Goal: Answer question/provide support

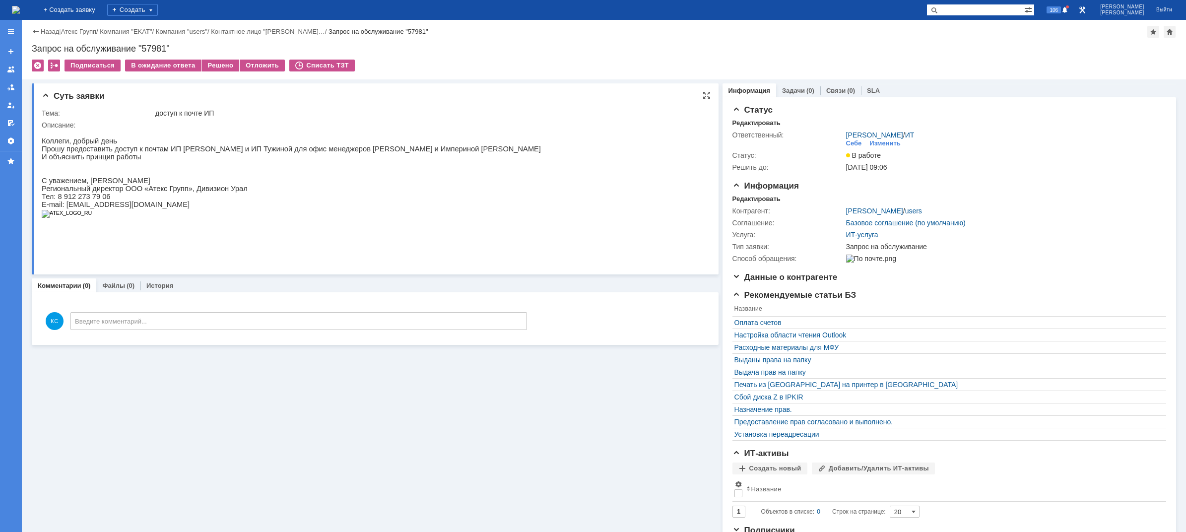
drag, startPoint x: 151, startPoint y: 145, endPoint x: 149, endPoint y: 130, distance: 15.0
click at [151, 145] on p "Коллеги, добрый день" at bounding box center [291, 141] width 499 height 8
click at [20, 10] on img at bounding box center [16, 10] width 8 height 8
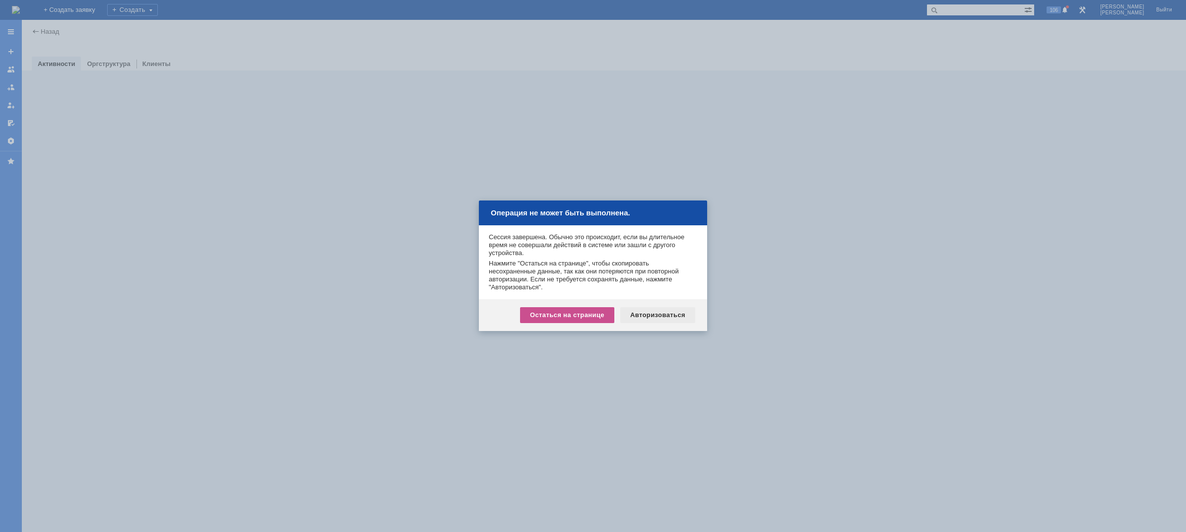
click at [641, 312] on div "Авторизоваться" at bounding box center [657, 315] width 75 height 16
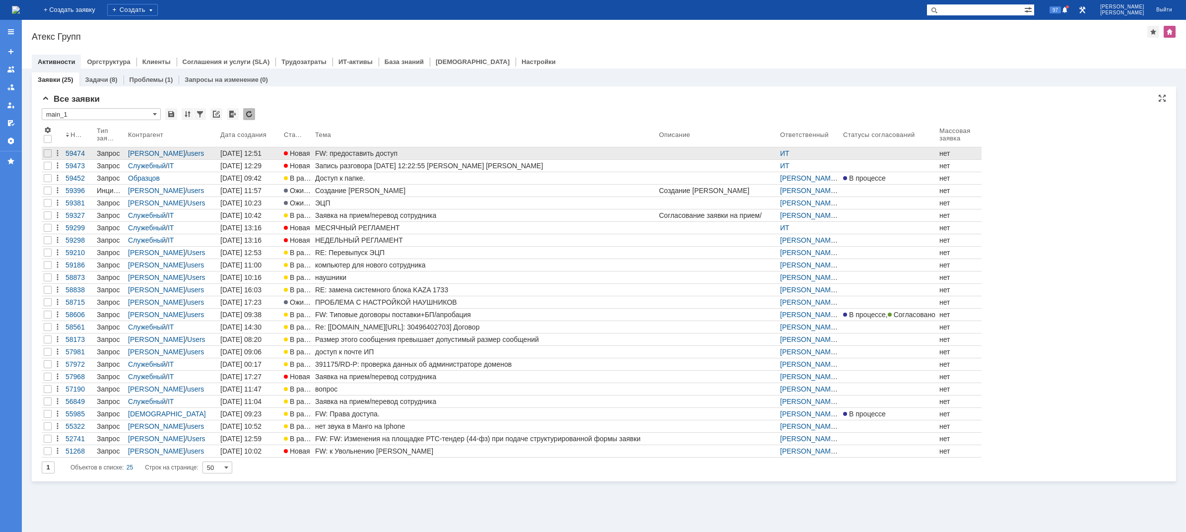
click at [385, 157] on link "FW: предоставить доступ" at bounding box center [485, 153] width 344 height 12
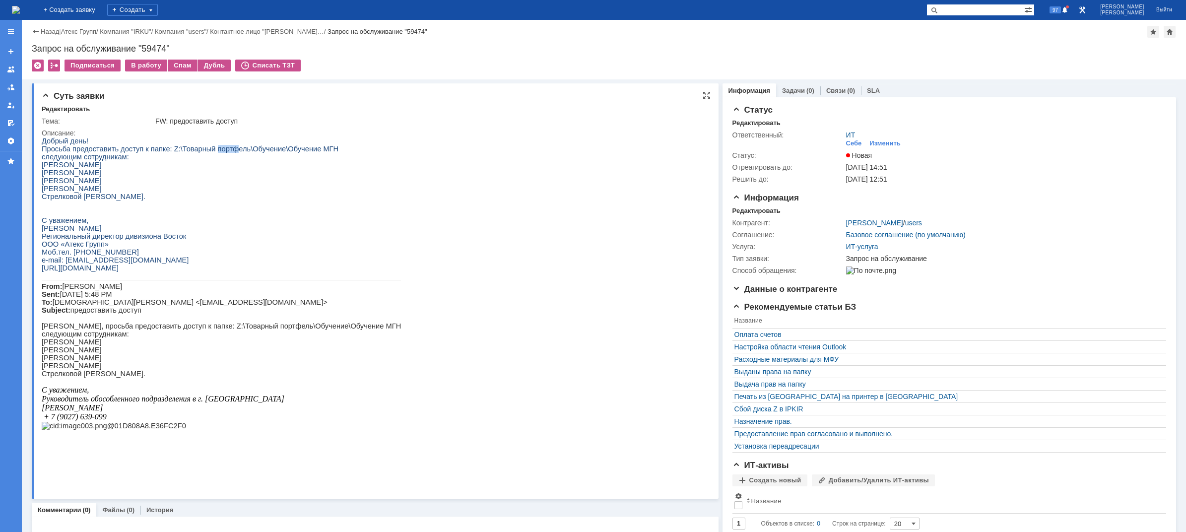
drag, startPoint x: 203, startPoint y: 148, endPoint x: 222, endPoint y: 148, distance: 18.9
click at [222, 148] on span "Просьба предоставить доступ к папке: Z:\Товарный портфель\Обучение\Обучение МГН" at bounding box center [190, 149] width 297 height 8
click at [251, 149] on span "Просьба предоставить доступ к папке: Z:\Товарный портфель\Обучение\Обучение МГН" at bounding box center [190, 149] width 297 height 8
click at [829, 91] on link "Связи" at bounding box center [835, 90] width 19 height 7
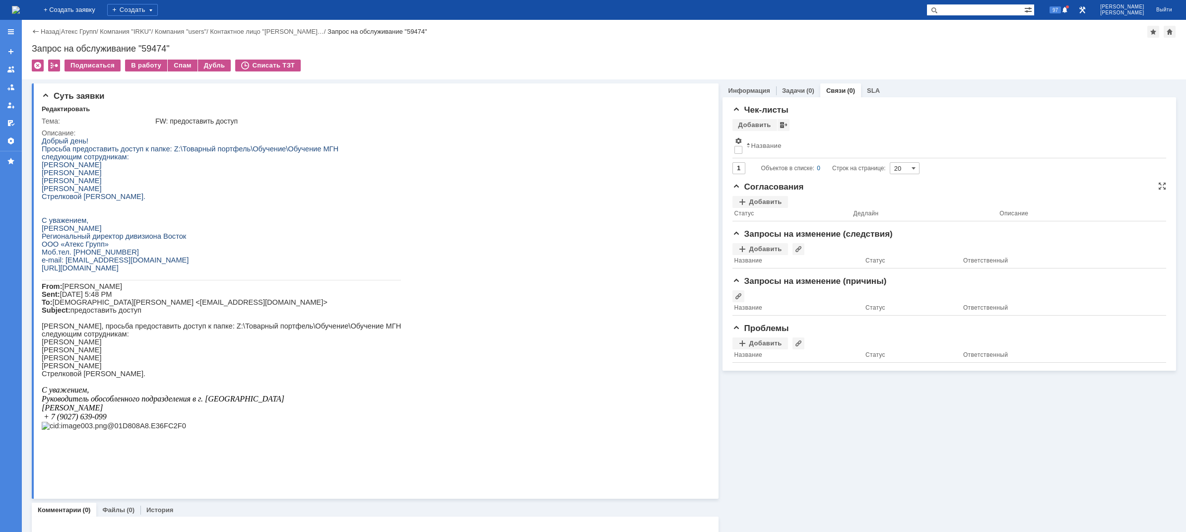
click at [768, 195] on div "Согласования Добавить Статус Дедлайн Описание" at bounding box center [949, 205] width 434 height 47
click at [768, 200] on div "Добавить" at bounding box center [760, 202] width 56 height 12
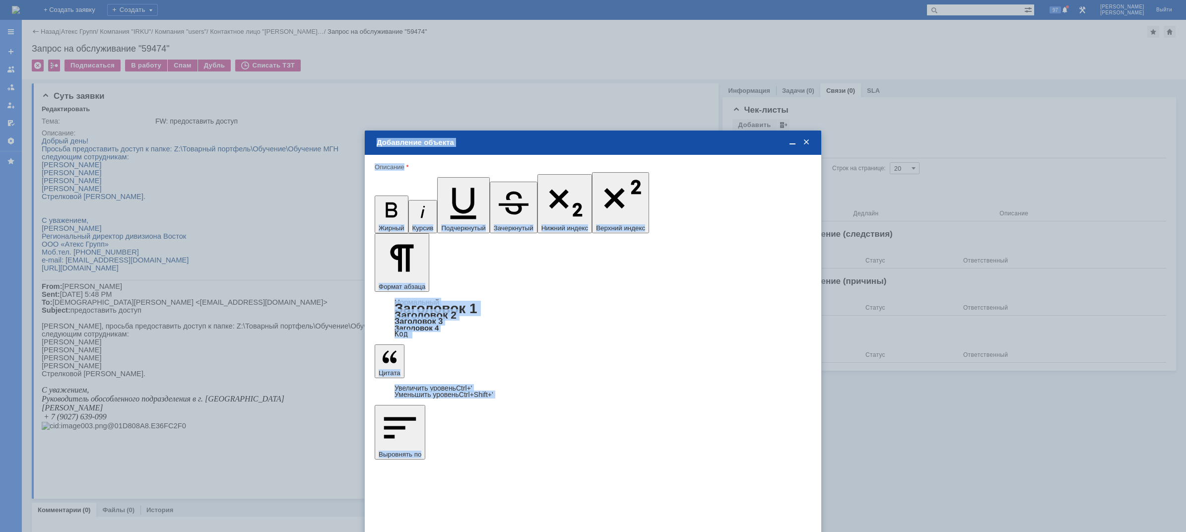
drag, startPoint x: 374, startPoint y: 289, endPoint x: 341, endPoint y: 288, distance: 33.2
click at [341, 288] on body "Идет загрузка, пожалуйста, подождите. На домашнюю + Создать заявку Создать 97 К…" at bounding box center [593, 266] width 1186 height 532
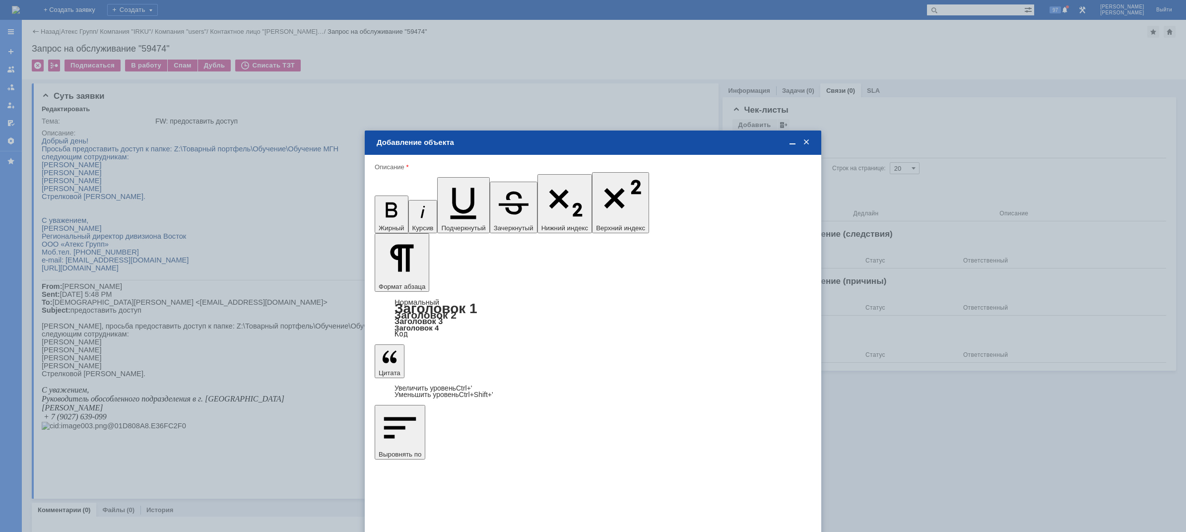
click at [437, 419] on span "Широчин Игорь" at bounding box center [457, 419] width 53 height 7
click at [0, 0] on input "Широчин Игорь" at bounding box center [0, 0] width 0 height 0
type input "Выбрано: 1 (объекты класса 'Сотрудник')"
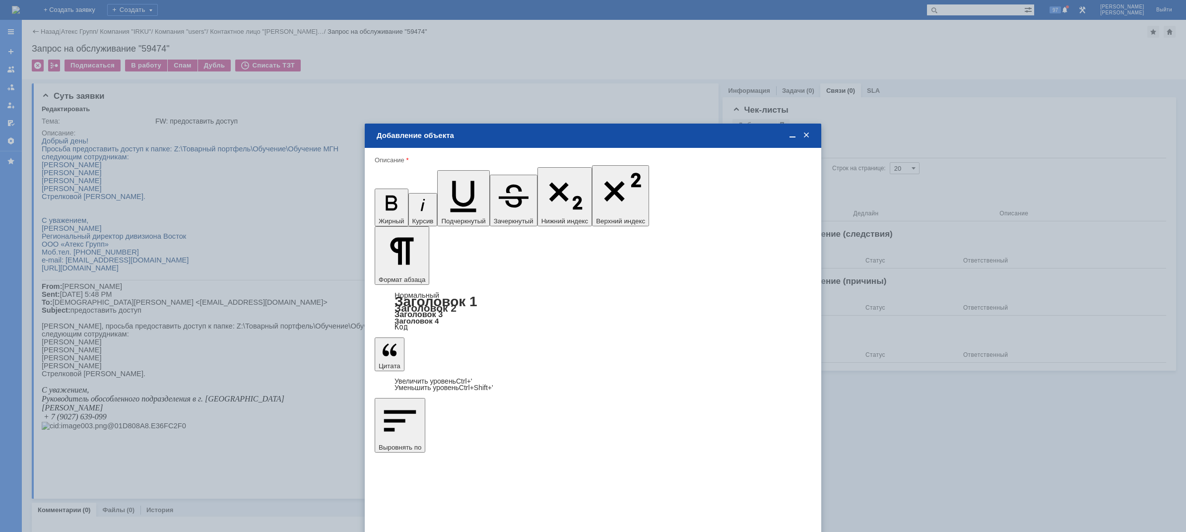
type input "1"
click at [656, 360] on div "дней" at bounding box center [667, 355] width 47 height 11
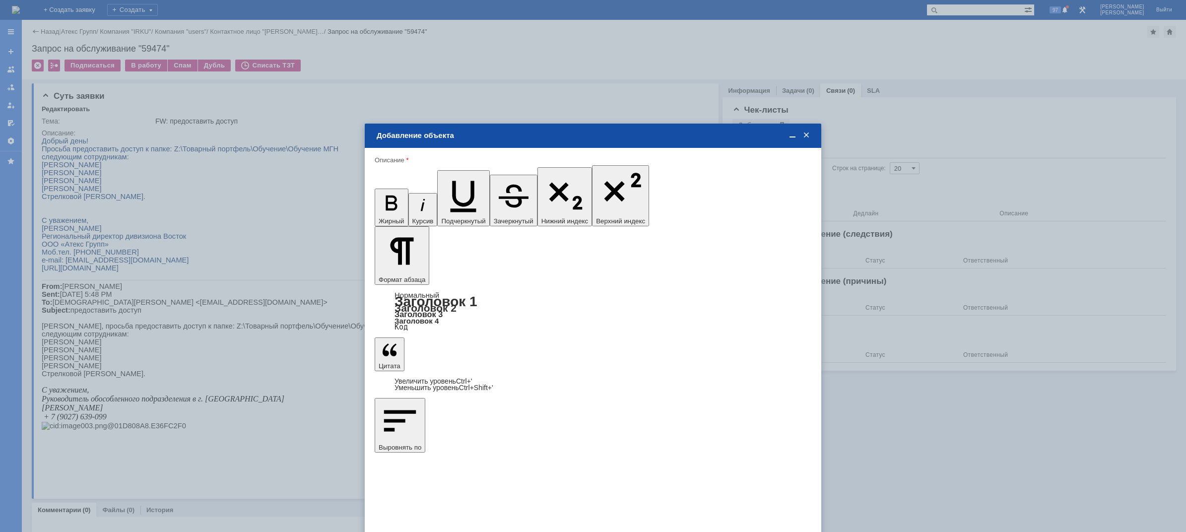
type input "дней"
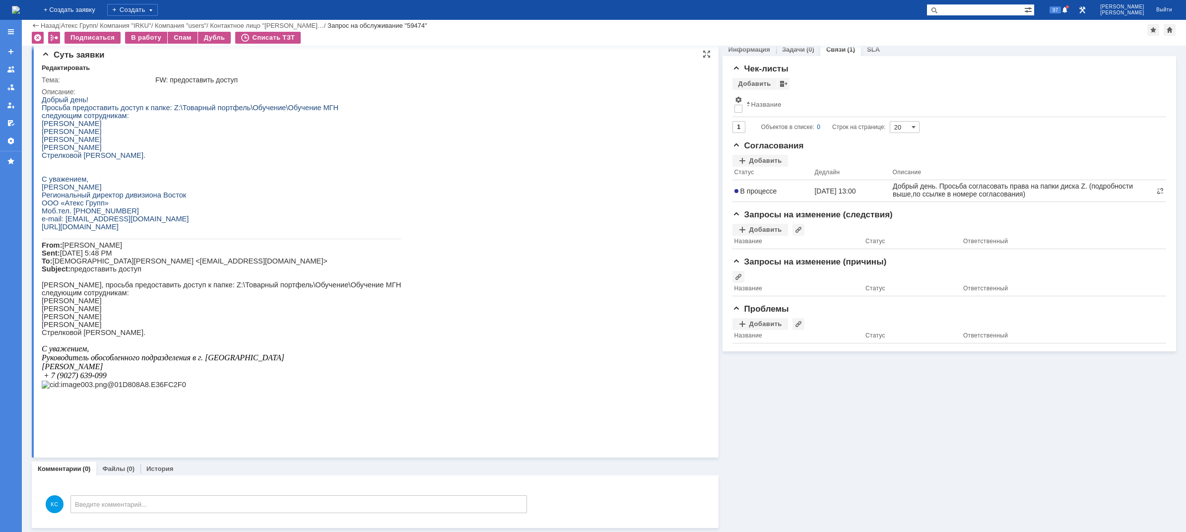
scroll to position [3, 0]
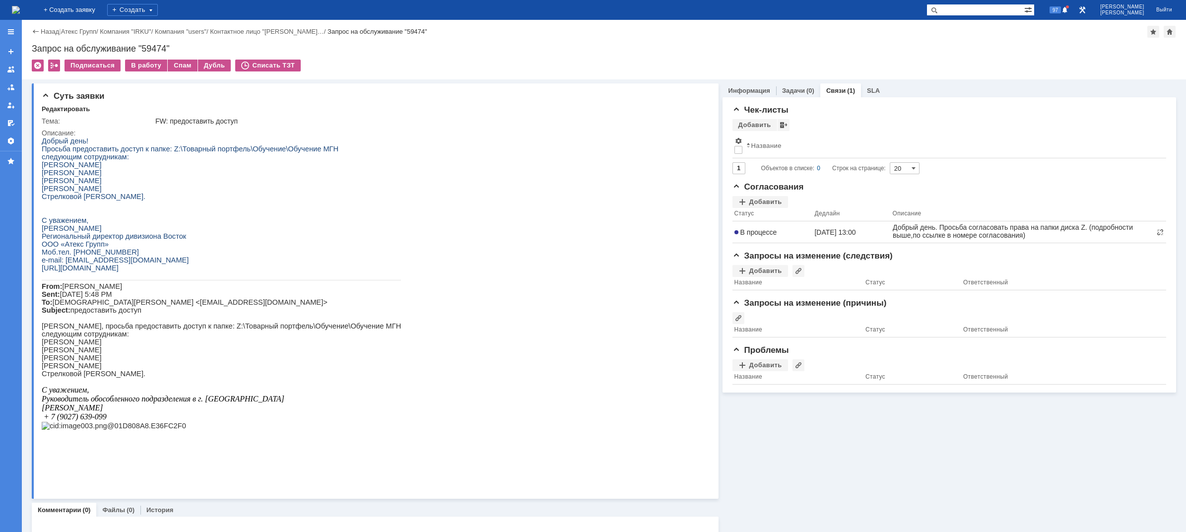
click at [20, 12] on img at bounding box center [16, 10] width 8 height 8
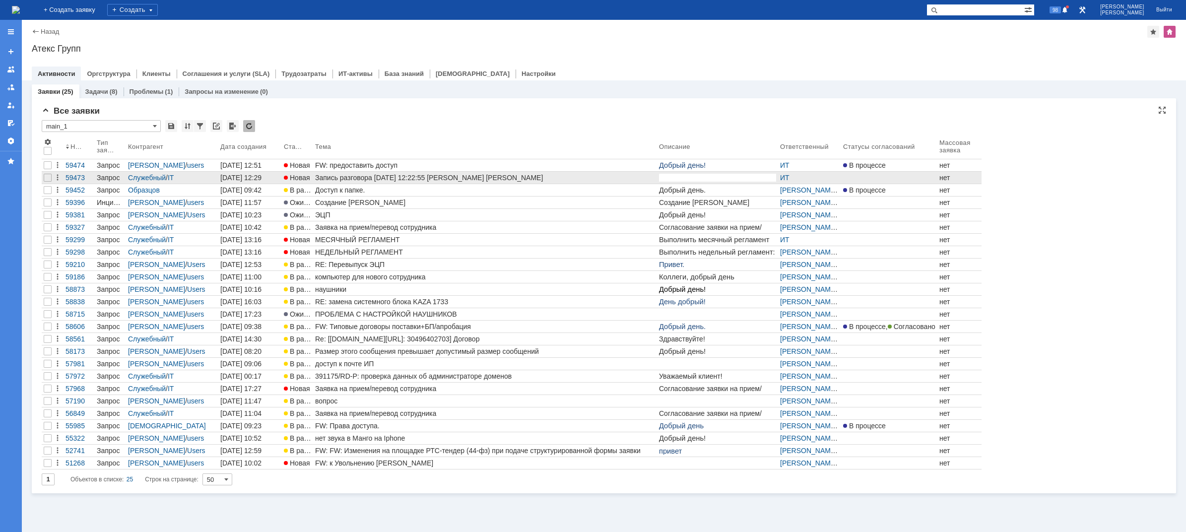
click at [362, 180] on div "Запись разговора 02.10.2025 12:22:55 Кондратенко Сергей Мишина Татьяна" at bounding box center [485, 178] width 340 height 8
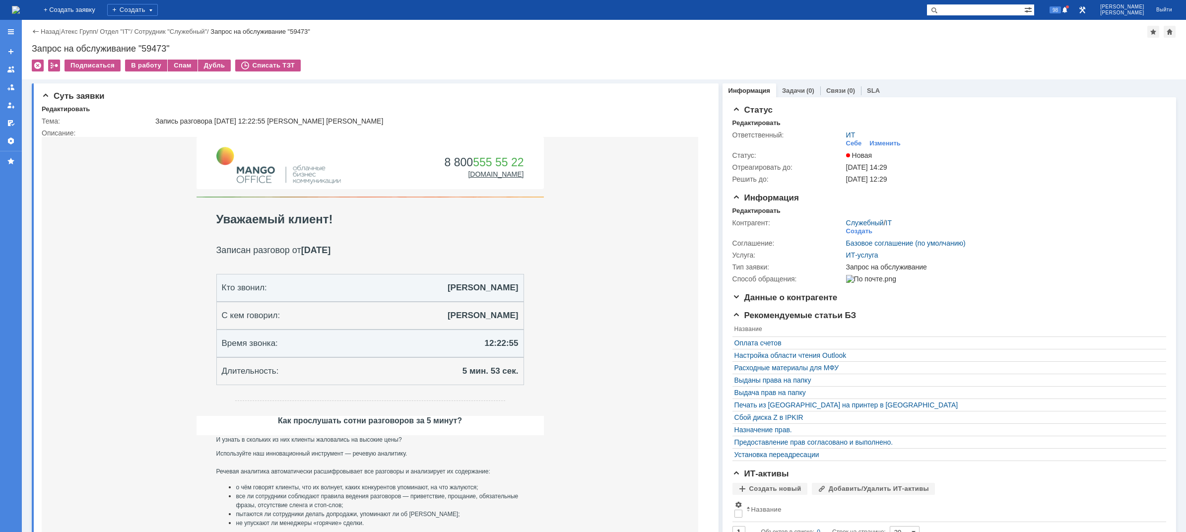
click at [20, 10] on img at bounding box center [16, 10] width 8 height 8
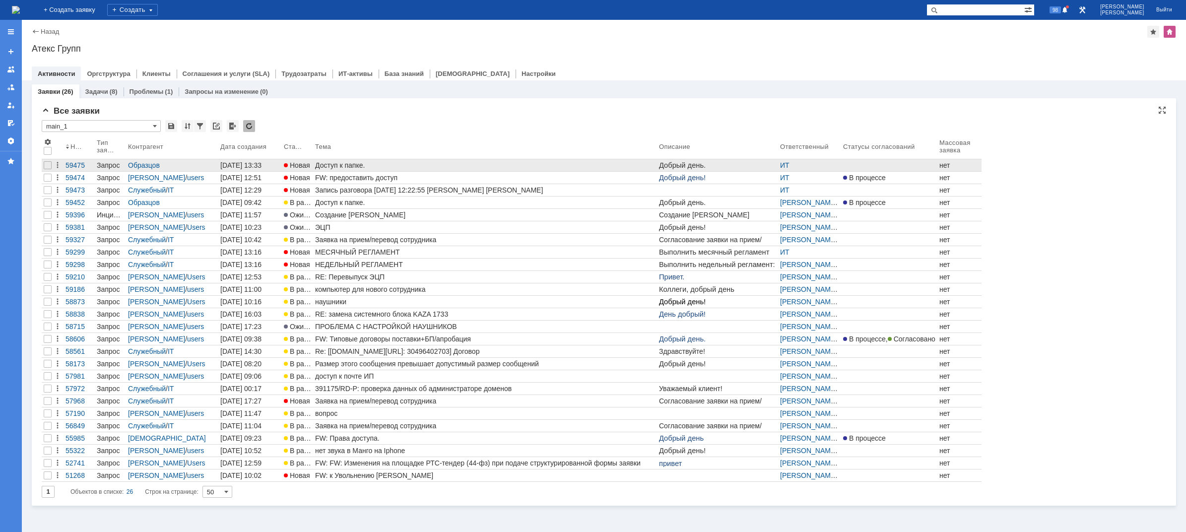
click at [330, 165] on div "Доступ к папке." at bounding box center [485, 165] width 340 height 8
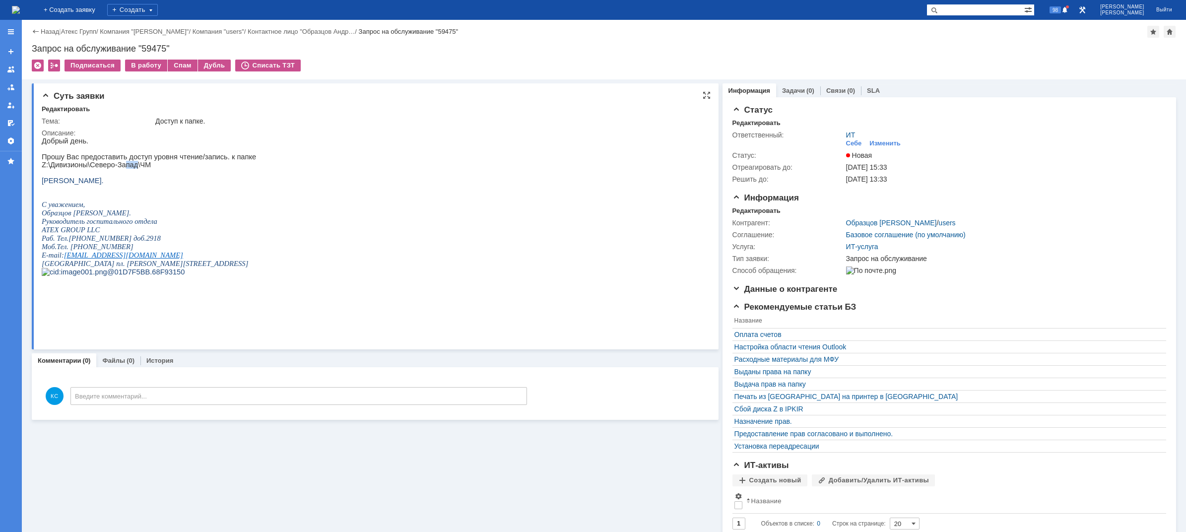
drag, startPoint x: 128, startPoint y: 168, endPoint x: 133, endPoint y: 169, distance: 6.0
click at [133, 169] on p "Z :\Дивизионы\Северо-Запад\ЧМ" at bounding box center [149, 165] width 214 height 8
click at [145, 161] on p "Прошу Вас предоставить доступ уровня чтение/запись. к папке" at bounding box center [149, 157] width 214 height 8
click at [20, 9] on img at bounding box center [16, 10] width 8 height 8
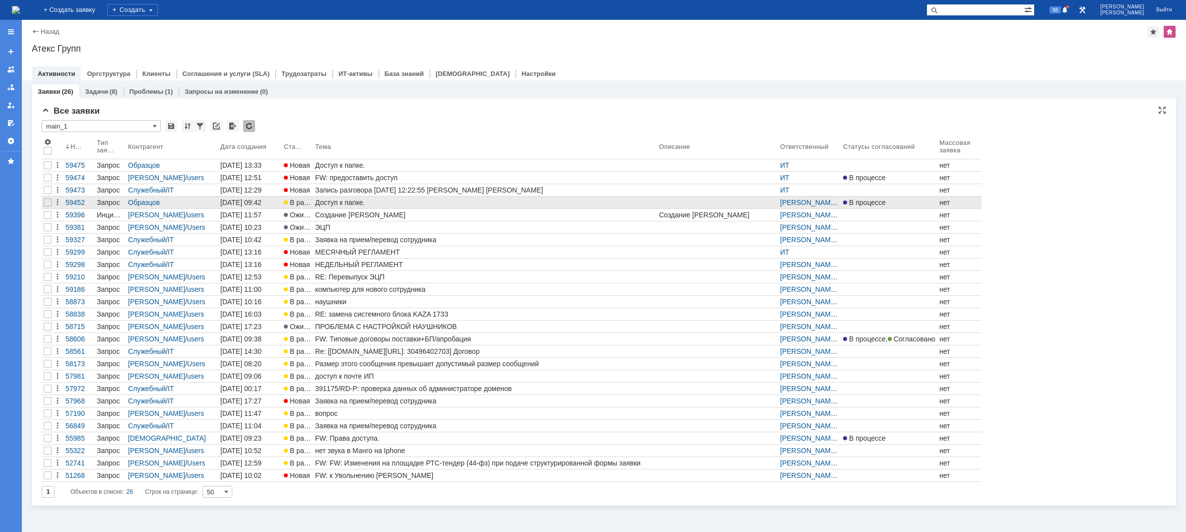
click at [378, 203] on div "Доступ к папке." at bounding box center [485, 202] width 340 height 8
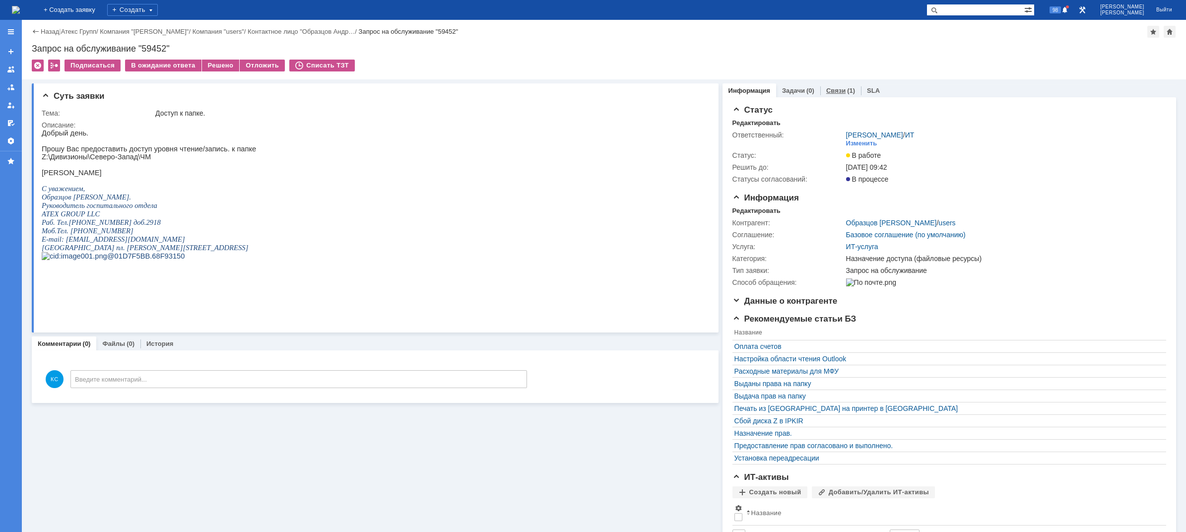
click at [825, 97] on div "Связи (1)" at bounding box center [840, 90] width 41 height 14
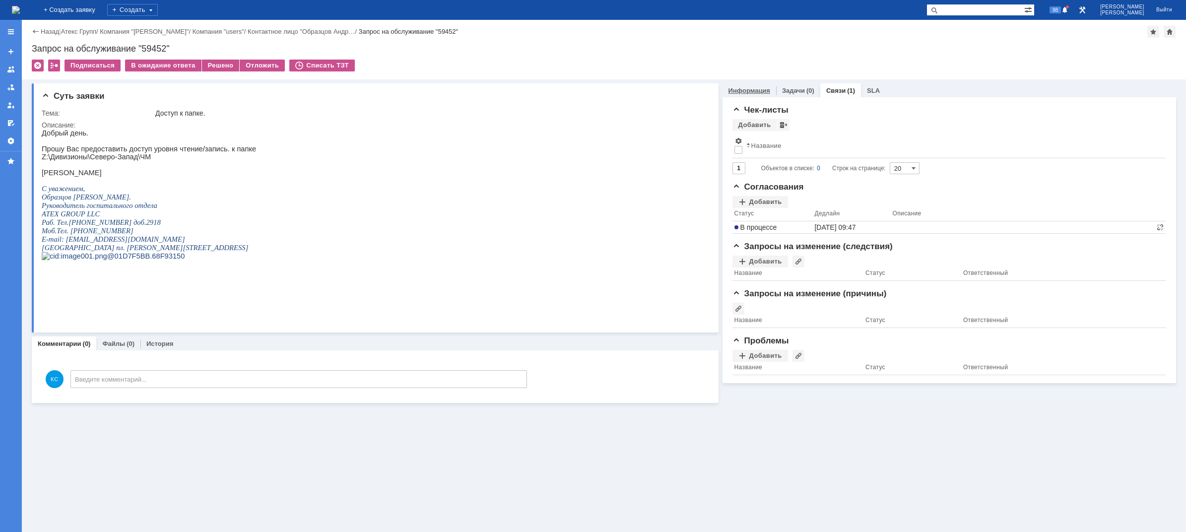
click at [748, 91] on link "Информация" at bounding box center [749, 90] width 42 height 7
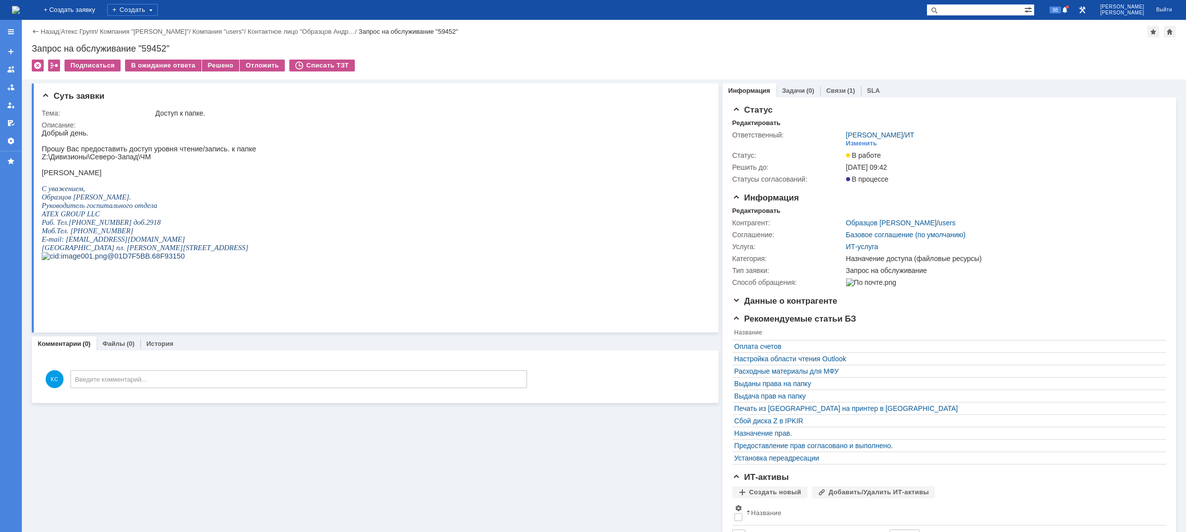
click at [20, 14] on img at bounding box center [16, 10] width 8 height 8
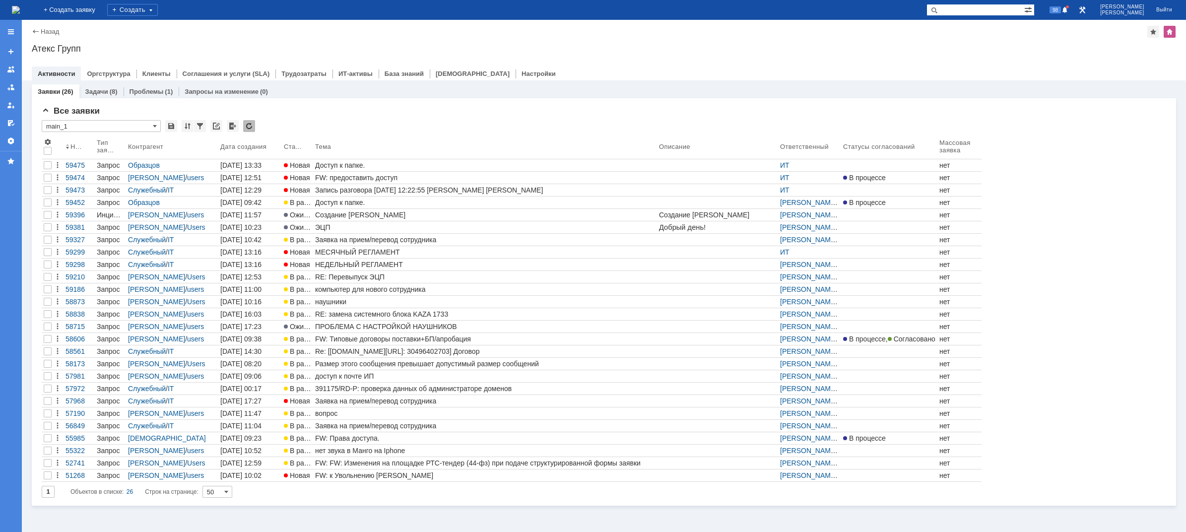
click at [345, 203] on div "Доступ к папке." at bounding box center [485, 202] width 340 height 8
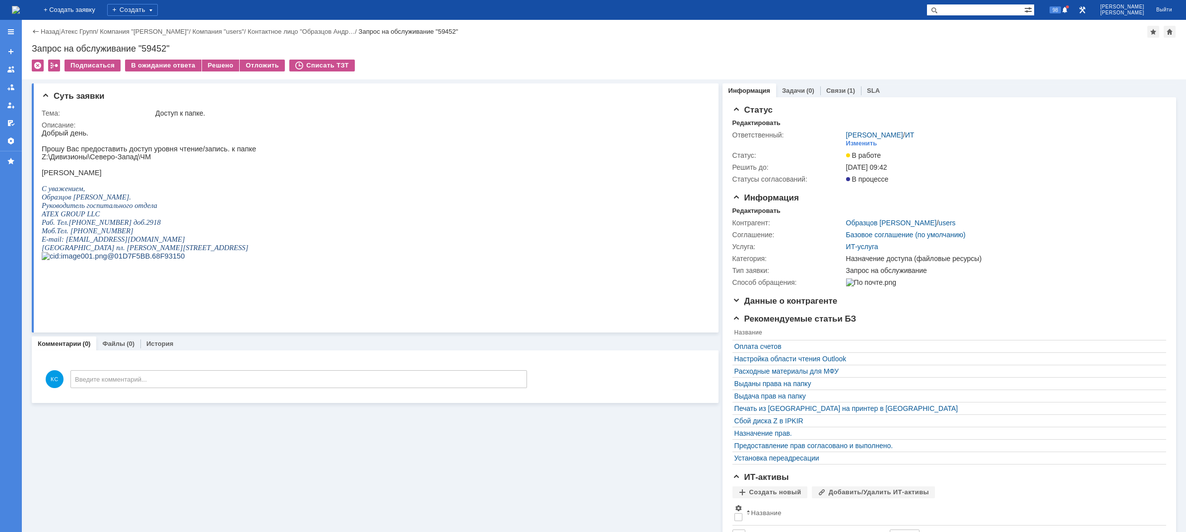
click at [20, 12] on img at bounding box center [16, 10] width 8 height 8
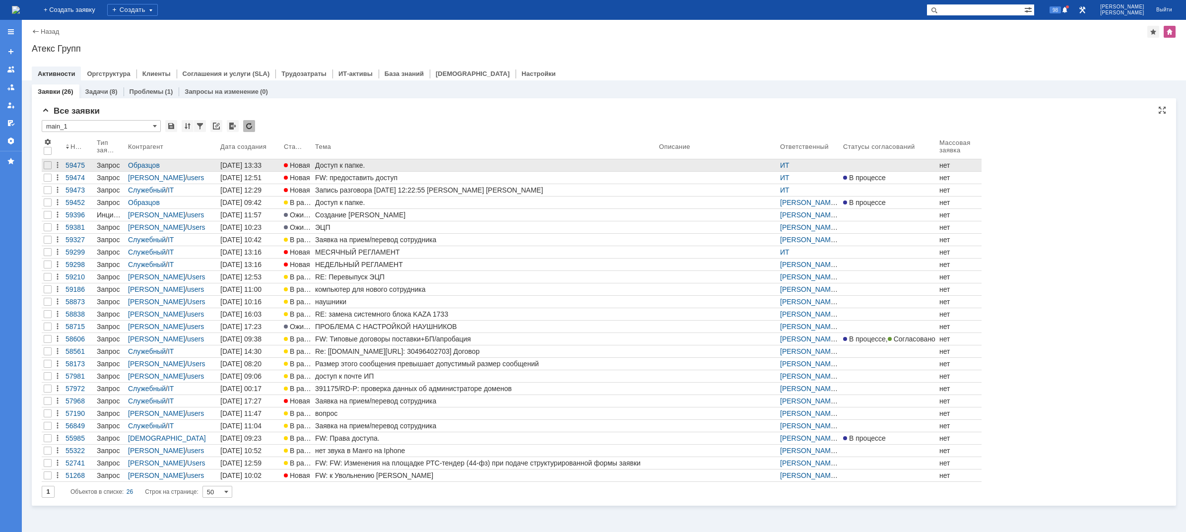
click at [339, 169] on link "Доступ к папке." at bounding box center [485, 165] width 344 height 12
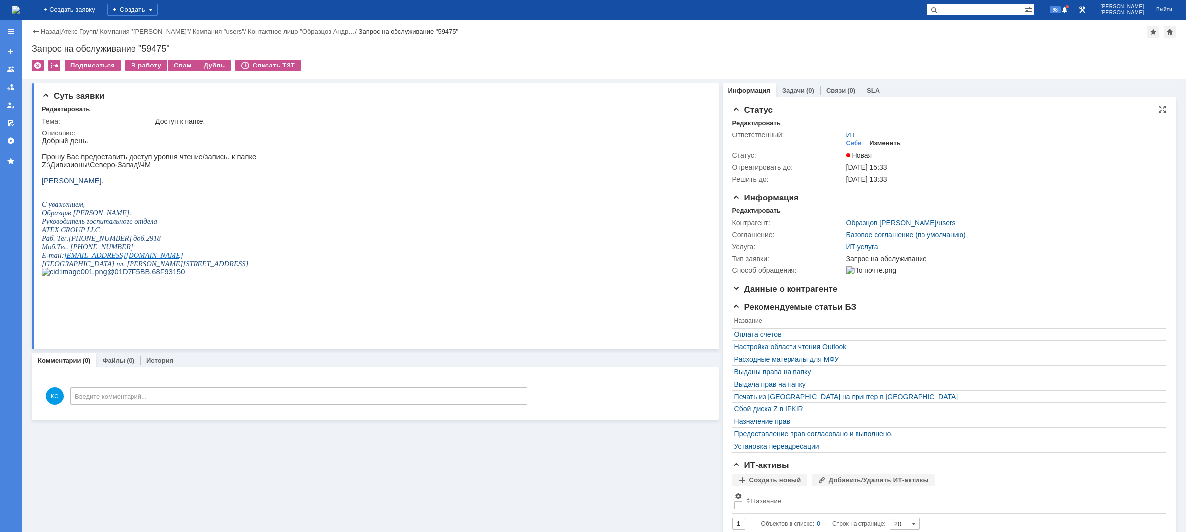
click at [871, 143] on div "Изменить" at bounding box center [884, 143] width 31 height 8
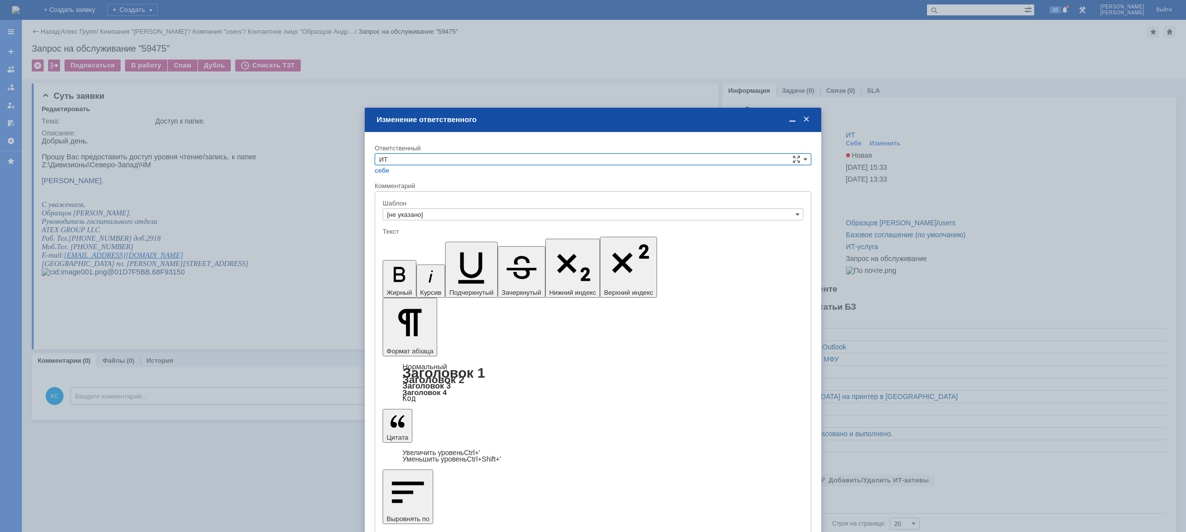
click at [807, 121] on span at bounding box center [806, 119] width 10 height 9
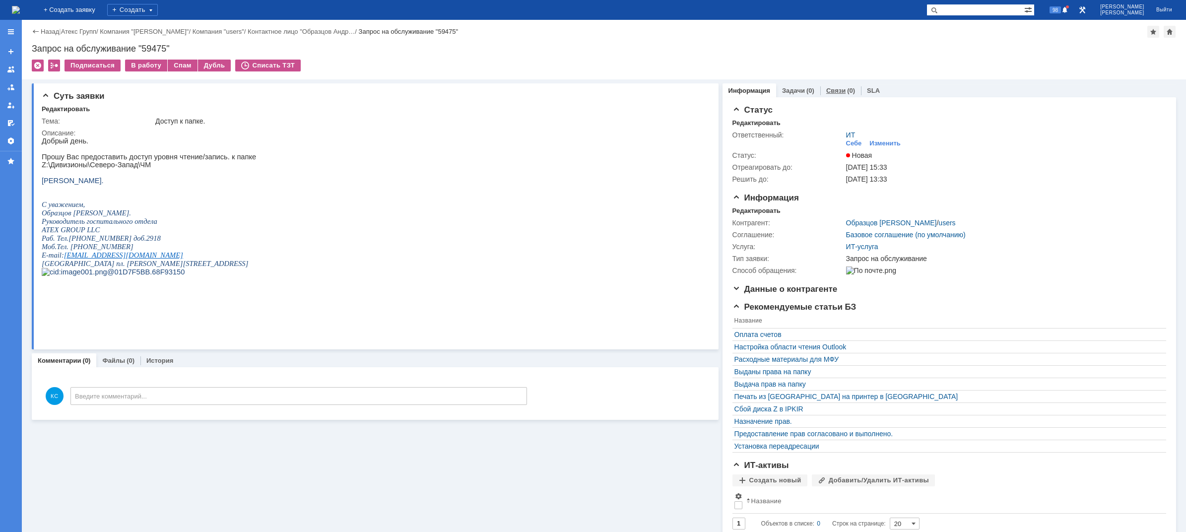
click at [832, 92] on link "Связи" at bounding box center [835, 90] width 19 height 7
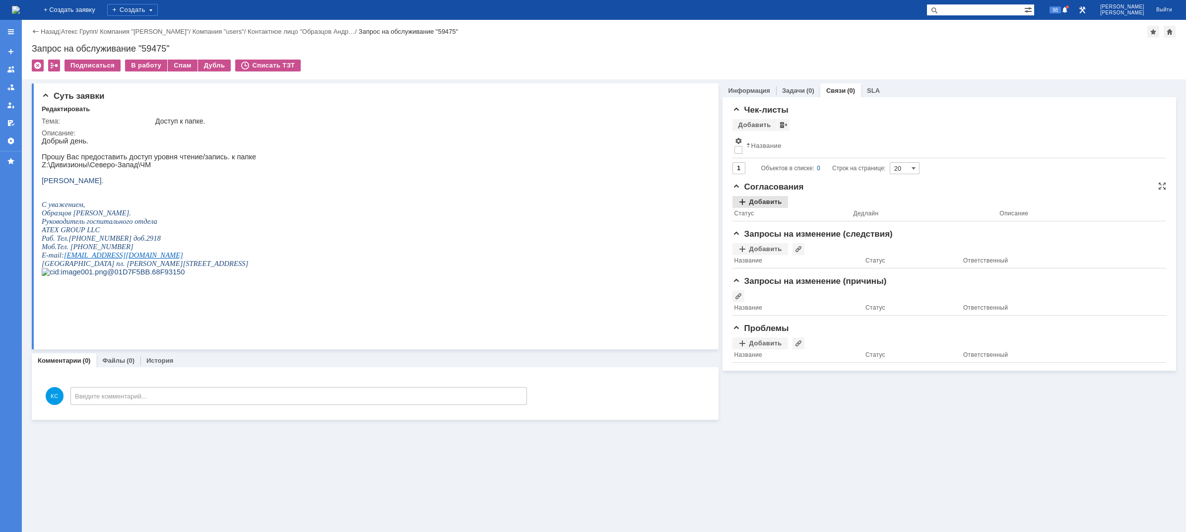
click at [773, 200] on div "Добавить" at bounding box center [760, 202] width 56 height 12
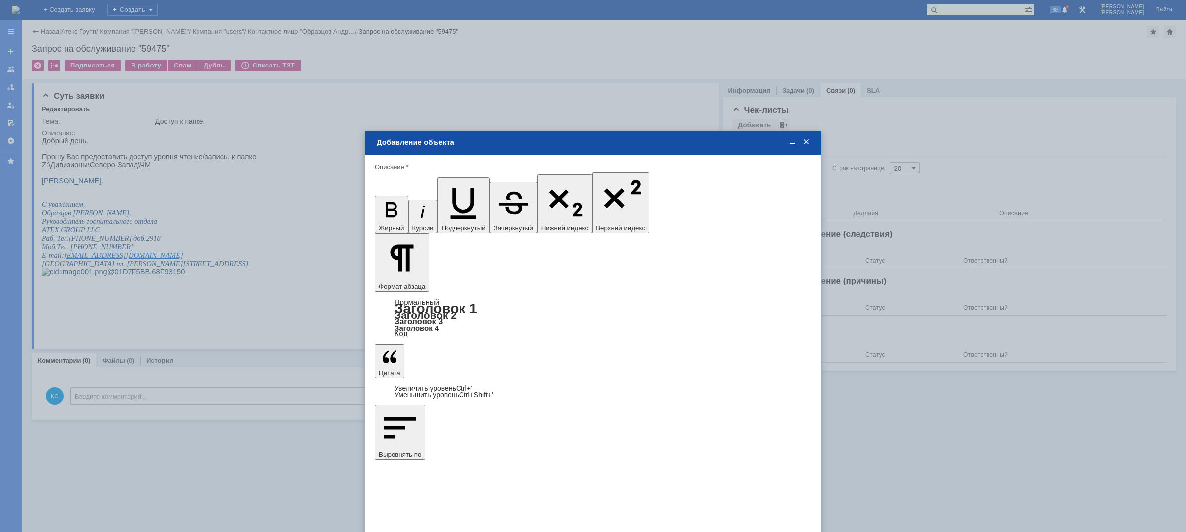
click at [456, 344] on span "Бялая Ксения" at bounding box center [457, 344] width 53 height 7
click at [0, 0] on input "Бялая Ксения" at bounding box center [0, 0] width 0 height 0
type input "Выбрано: 1 (объекты класса 'Сотрудник')"
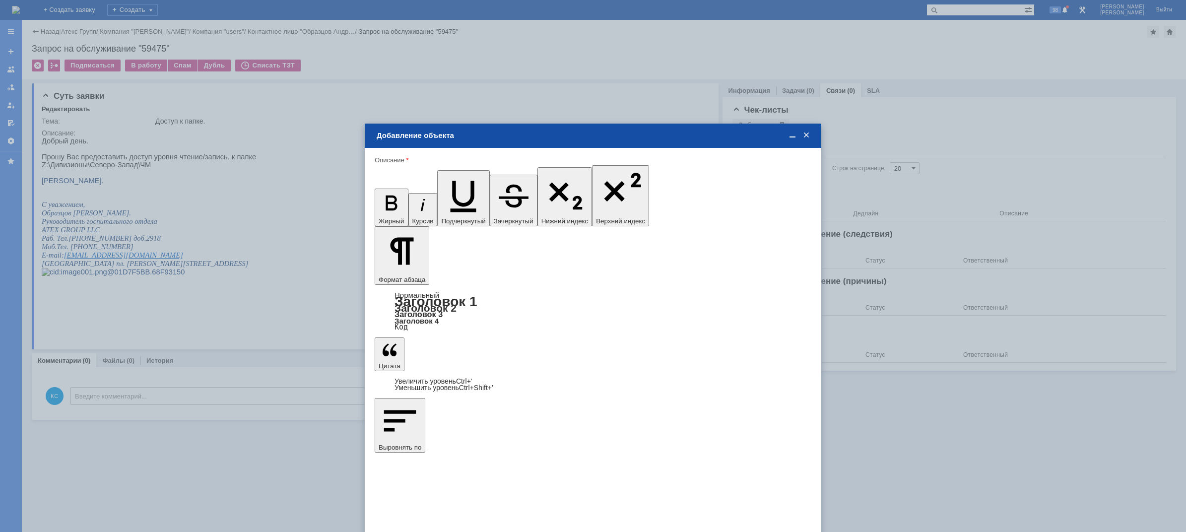
type input "1"
drag, startPoint x: 680, startPoint y: 320, endPoint x: 675, endPoint y: 320, distance: 5.0
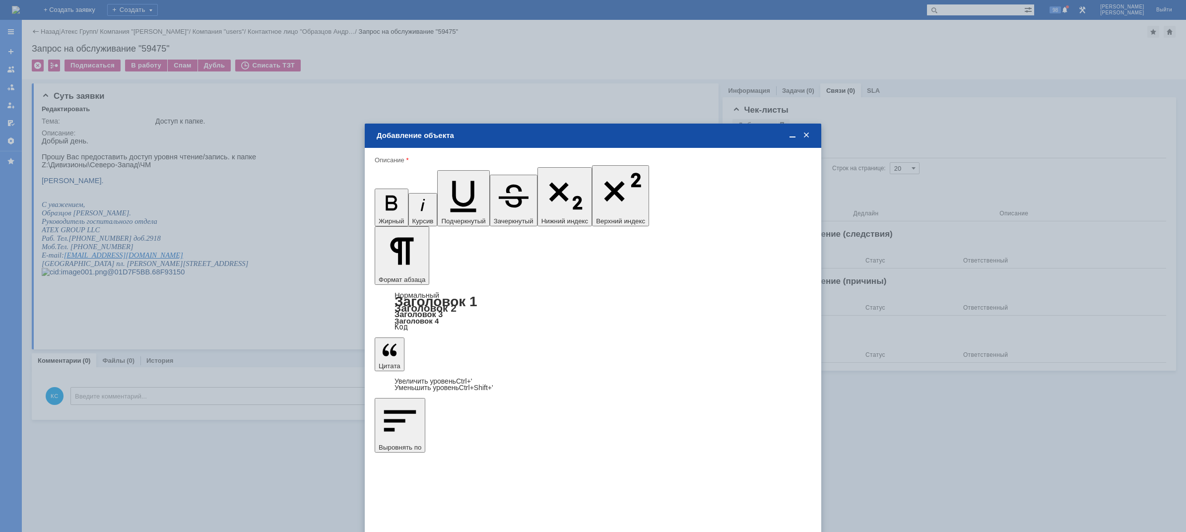
click at [661, 353] on span "дней" at bounding box center [667, 355] width 39 height 8
type input "дней"
